Goal: Task Accomplishment & Management: Use online tool/utility

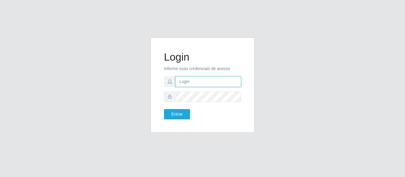
click at [183, 82] on input "text" at bounding box center [207, 82] width 65 height 10
type input "[PERSON_NAME][EMAIL_ADDRESS][DOMAIN_NAME]"
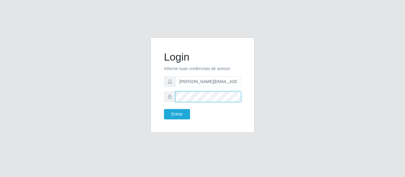
click at [164, 109] on button "Entrar" at bounding box center [177, 114] width 26 height 10
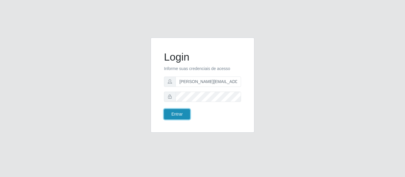
click at [181, 116] on button "Entrar" at bounding box center [177, 114] width 26 height 10
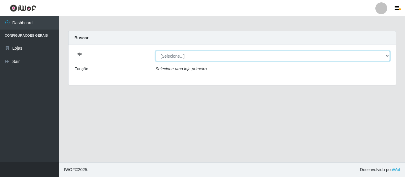
click at [181, 54] on select "[Selecione...] Hiper Queiroz - [GEOGRAPHIC_DATA]" at bounding box center [273, 56] width 234 height 10
select select "497"
click at [156, 51] on select "[Selecione...] Hiper Queiroz - [GEOGRAPHIC_DATA]" at bounding box center [273, 56] width 234 height 10
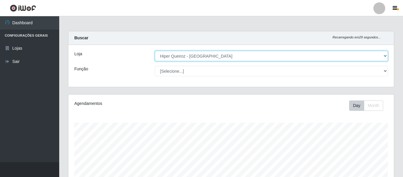
scroll to position [123, 326]
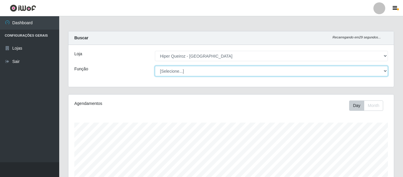
click at [185, 71] on select "[Selecione...] ASG ASG + ASG ++ Embalador Embalador + Embalador ++ Repositor Re…" at bounding box center [271, 71] width 233 height 10
select select "107"
click at [155, 66] on select "[Selecione...] ASG ASG + ASG ++ Embalador Embalador + Embalador ++ Repositor Re…" at bounding box center [271, 71] width 233 height 10
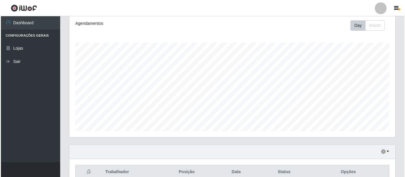
scroll to position [178, 0]
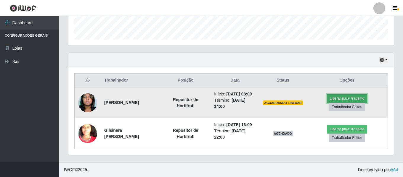
click at [348, 95] on button "Liberar para Trabalho" at bounding box center [347, 99] width 40 height 8
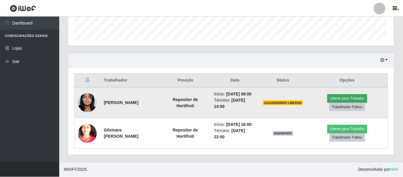
scroll to position [123, 323]
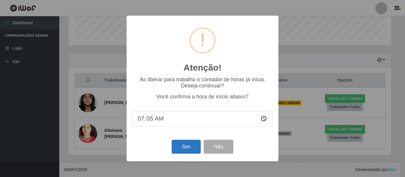
type input "07:57"
click at [190, 147] on button "Sim" at bounding box center [186, 147] width 29 height 14
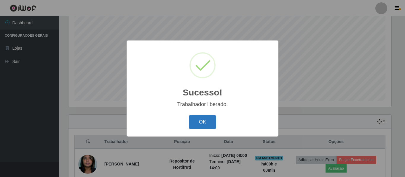
click at [198, 124] on button "OK" at bounding box center [203, 123] width 28 height 14
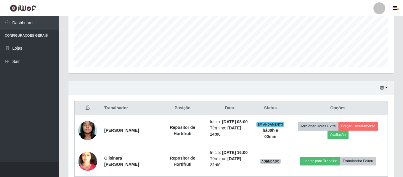
scroll to position [185, 0]
